Goal: Task Accomplishment & Management: Manage account settings

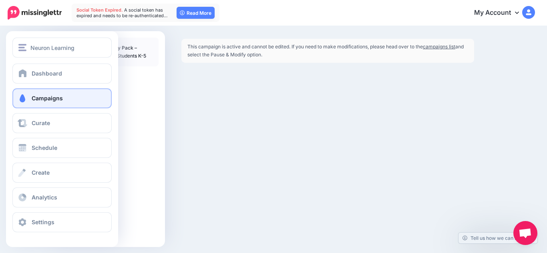
click at [44, 101] on span "Campaigns" at bounding box center [47, 98] width 31 height 7
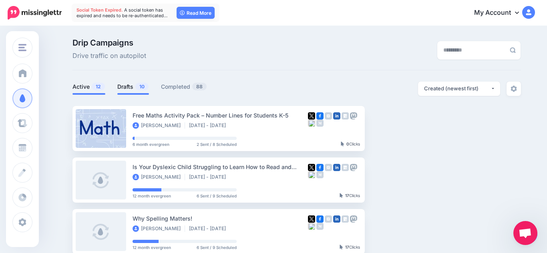
click at [132, 88] on link "Drafts 10" at bounding box center [133, 87] width 32 height 10
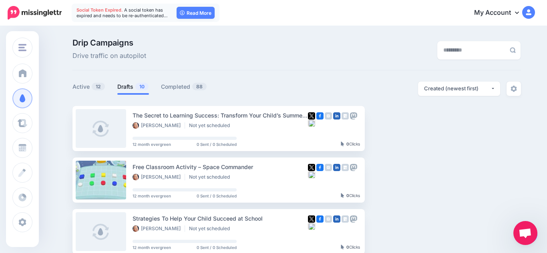
click at [121, 11] on span "Social Token Expired." at bounding box center [99, 10] width 46 height 6
click at [87, 84] on link "Active 12" at bounding box center [88, 87] width 33 height 10
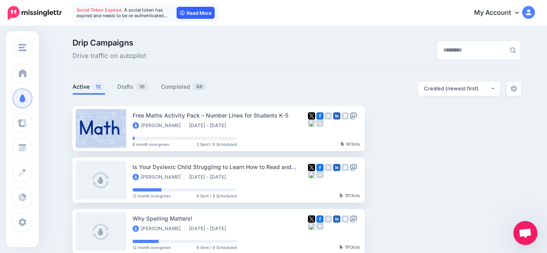
click at [202, 17] on link "Read More" at bounding box center [195, 13] width 38 height 12
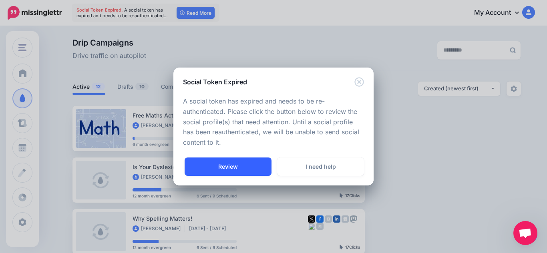
click at [238, 168] on link "Review" at bounding box center [228, 167] width 87 height 18
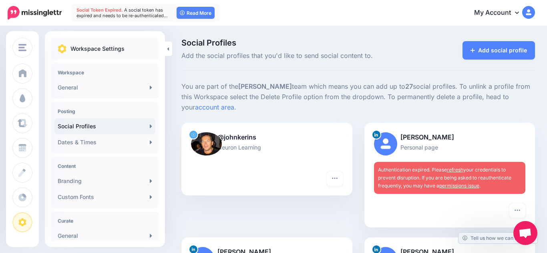
click at [459, 171] on link "refresh" at bounding box center [455, 170] width 16 height 6
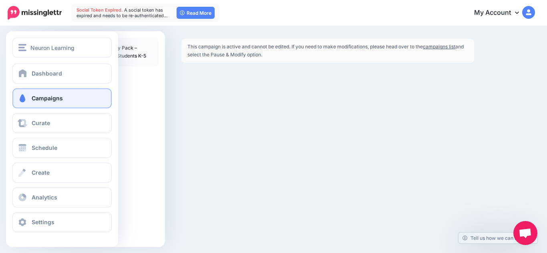
click at [18, 97] on span at bounding box center [22, 98] width 10 height 8
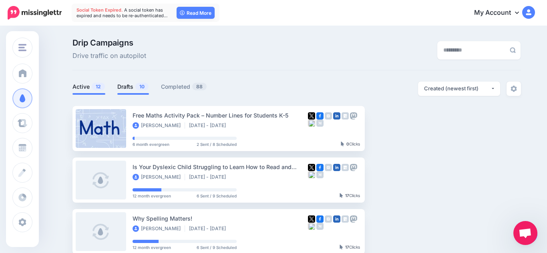
click at [131, 85] on link "Drafts 10" at bounding box center [133, 87] width 32 height 10
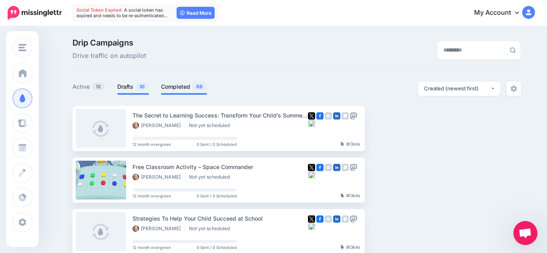
click at [186, 84] on link "Completed 88" at bounding box center [184, 87] width 46 height 10
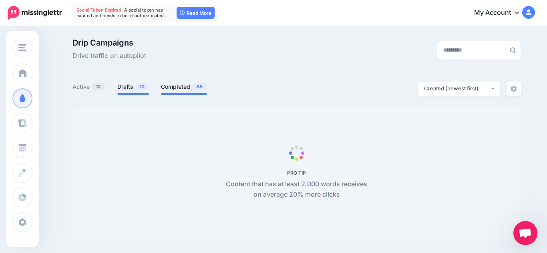
click at [134, 87] on link "Drafts 10" at bounding box center [133, 87] width 32 height 10
click at [89, 87] on link "Active 12" at bounding box center [88, 87] width 33 height 10
